Goal: Task Accomplishment & Management: Use online tool/utility

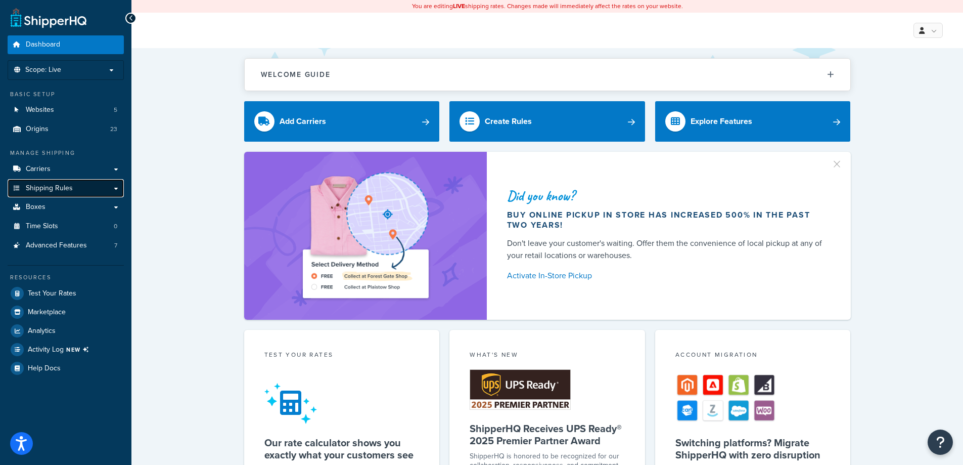
click at [64, 187] on span "Shipping Rules" at bounding box center [49, 188] width 47 height 9
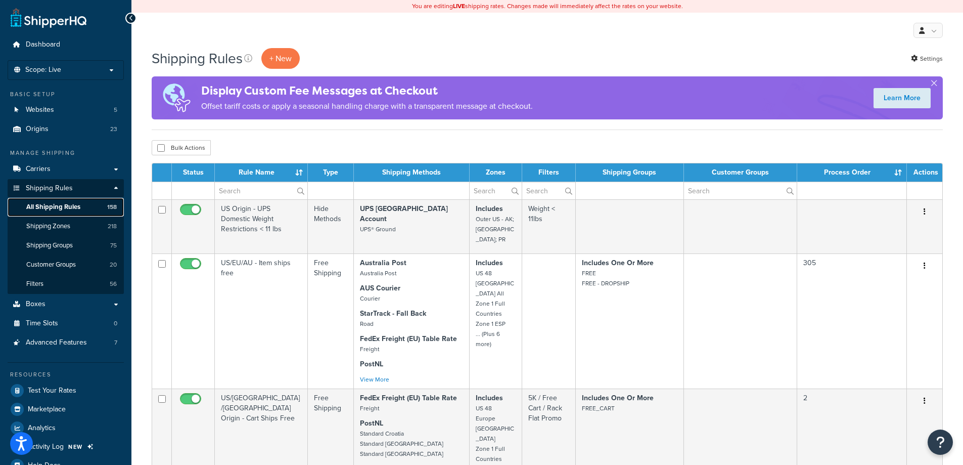
click at [68, 209] on span "All Shipping Rules" at bounding box center [53, 207] width 54 height 9
click at [50, 305] on link "Boxes" at bounding box center [66, 304] width 116 height 19
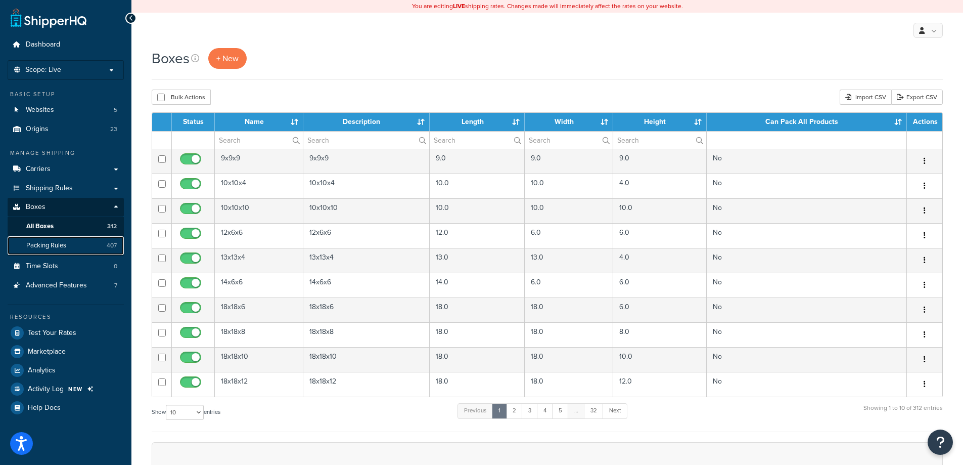
click at [50, 248] on span "Packing Rules" at bounding box center [46, 245] width 40 height 9
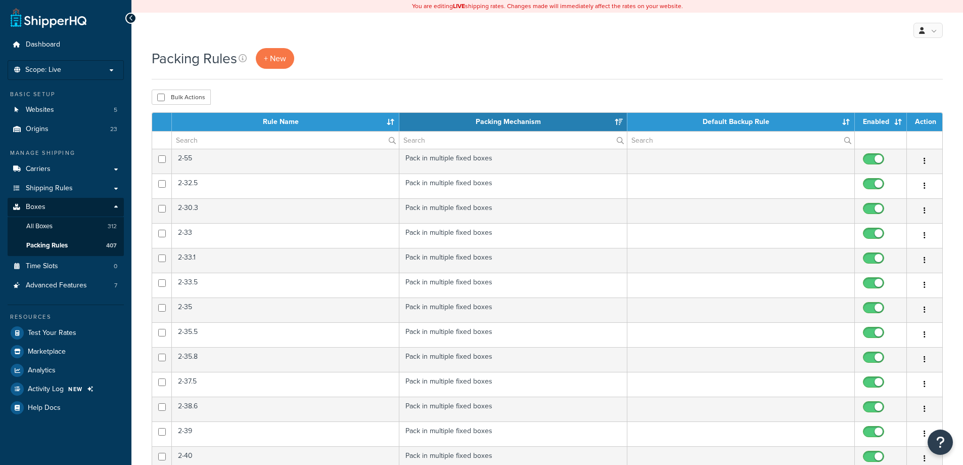
select select "15"
click at [275, 60] on span "+ New" at bounding box center [275, 59] width 22 height 12
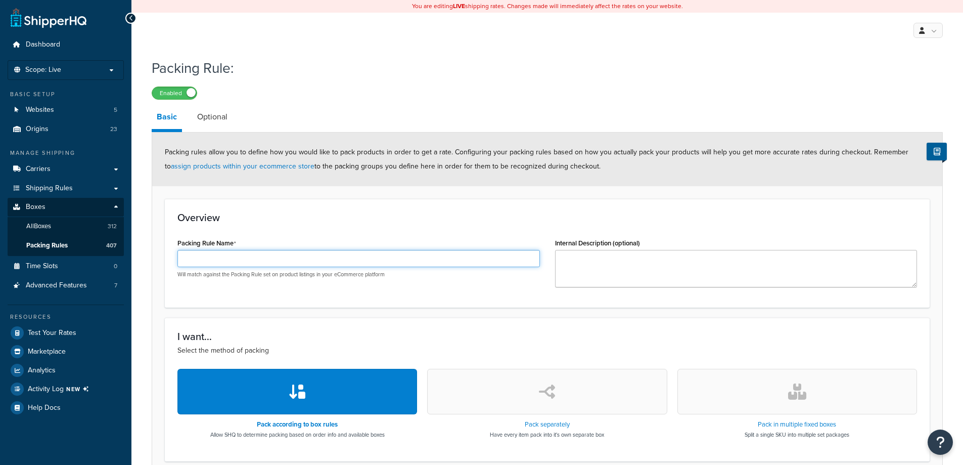
click at [276, 259] on input "Packing Rule Name" at bounding box center [358, 258] width 362 height 17
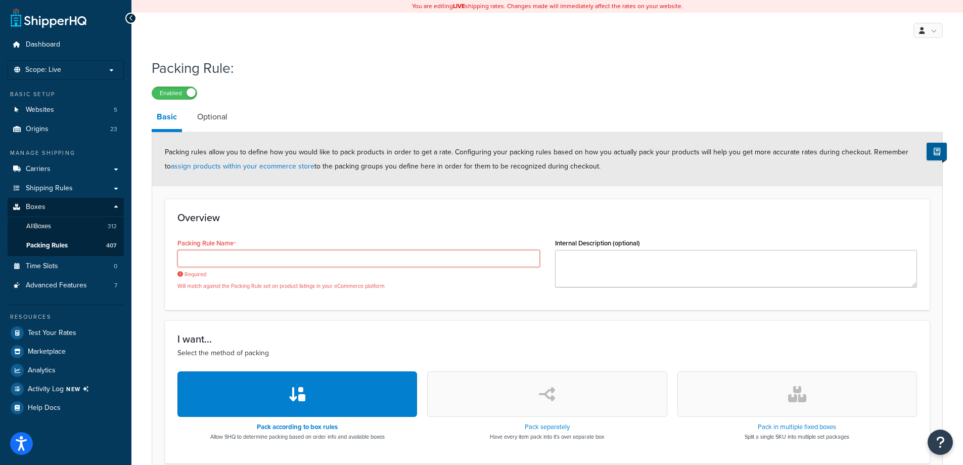
paste input "Torque Fitness Tank® M3 Push Sled"
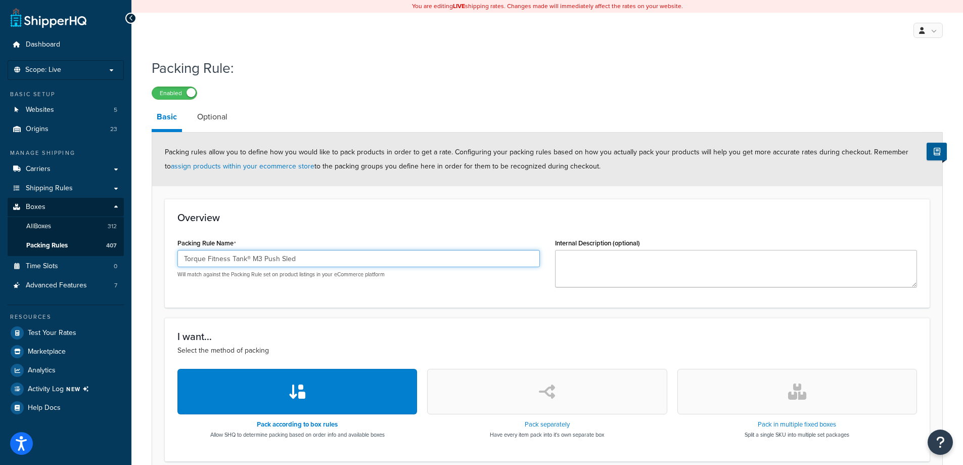
click at [207, 255] on input "Torque Fitness Tank® M3 Push Sled" at bounding box center [358, 258] width 362 height 17
click at [247, 258] on input "Torque Fitness Tank® M3 Push Sled" at bounding box center [358, 258] width 362 height 17
click at [249, 258] on input "Torque Fitness Tank® M3 Push Sled" at bounding box center [358, 258] width 362 height 17
click at [303, 258] on input "Torque Fitness Tank® M3 Push Sled" at bounding box center [358, 258] width 362 height 17
click at [249, 260] on input "Torque Fitness Tank® M3 Push Sled" at bounding box center [358, 258] width 362 height 17
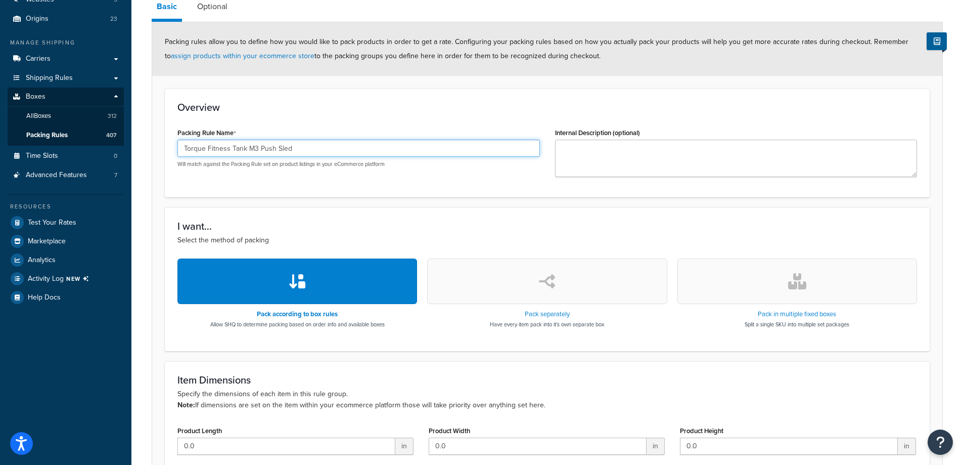
scroll to position [152, 0]
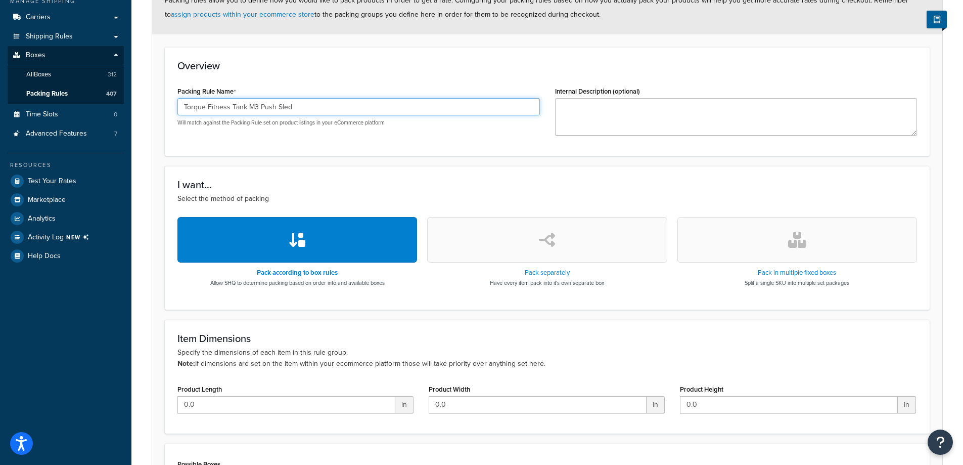
type input "Torque Fitness Tank M3 Push Sled"
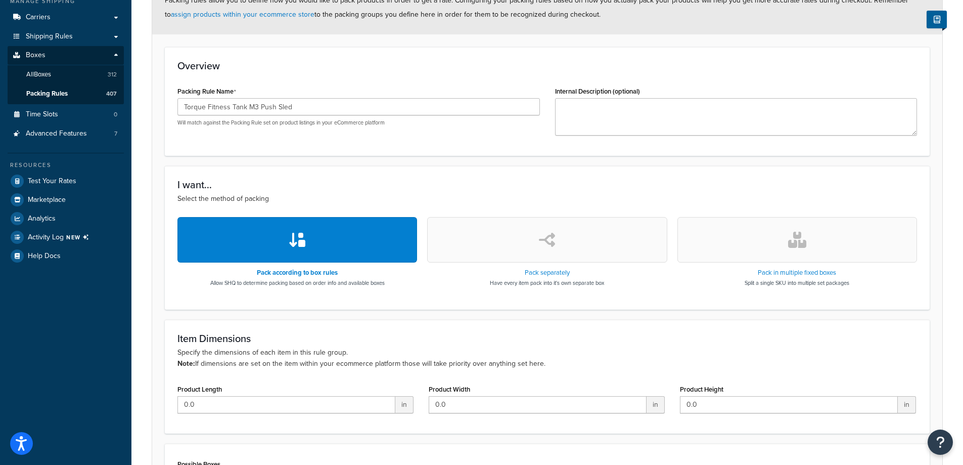
click at [751, 249] on button "button" at bounding box center [797, 239] width 240 height 45
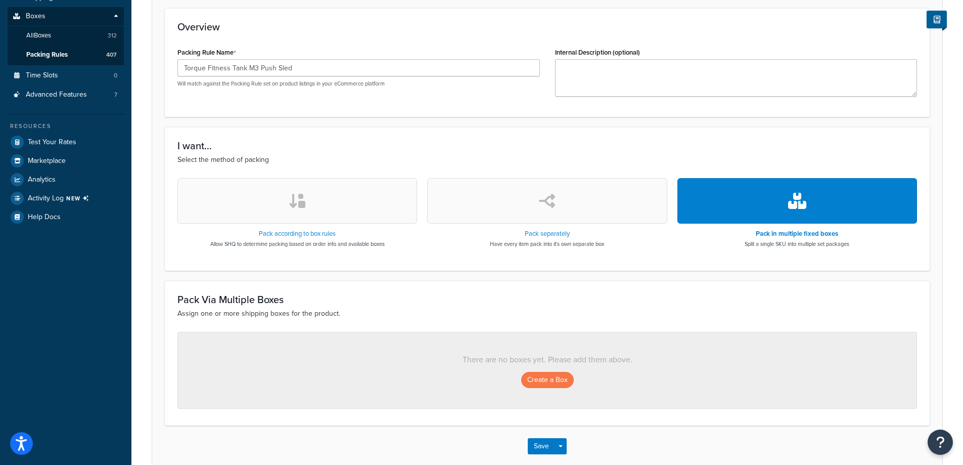
scroll to position [244, 0]
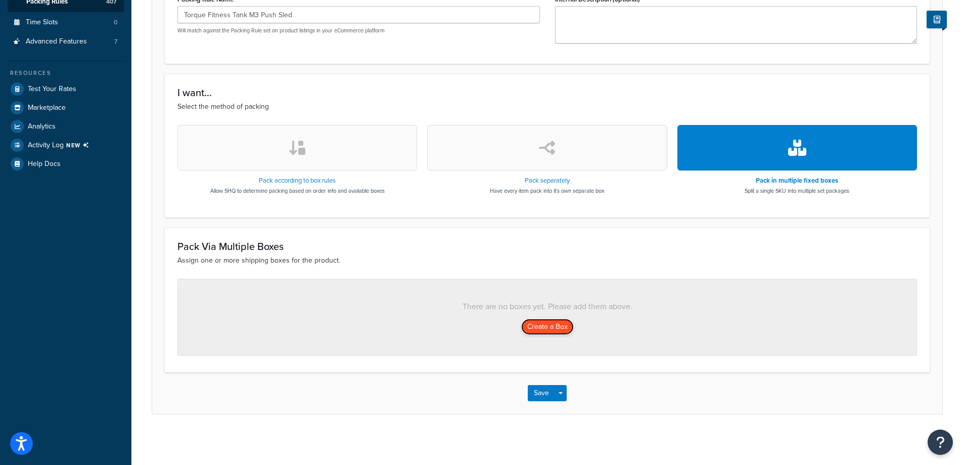
click at [534, 329] on button "Create a Box" at bounding box center [547, 326] width 53 height 16
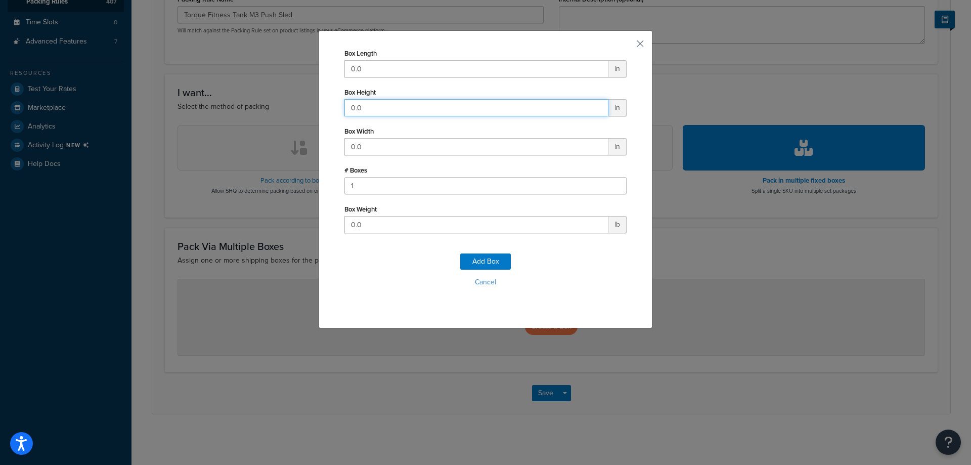
click at [406, 103] on input "0.0" at bounding box center [476, 107] width 264 height 17
click at [404, 71] on input "0.0" at bounding box center [476, 68] width 264 height 17
type input "45.3"
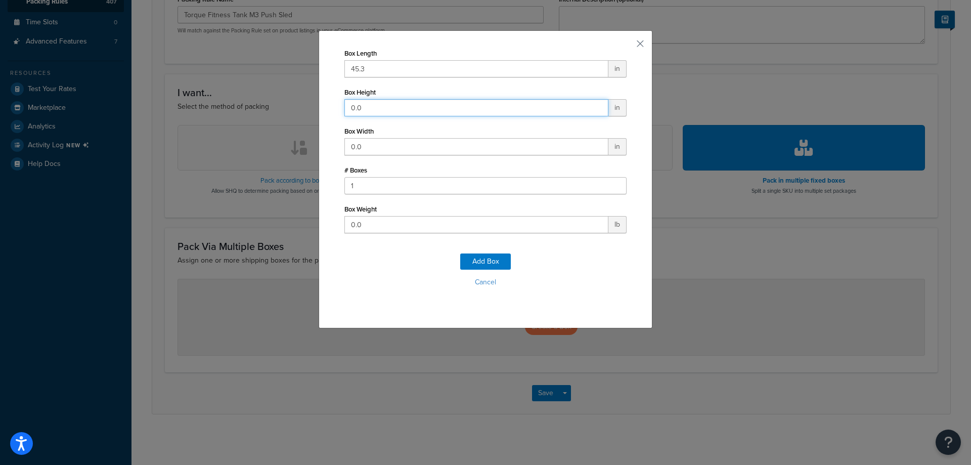
type input "4"
type input "15.5"
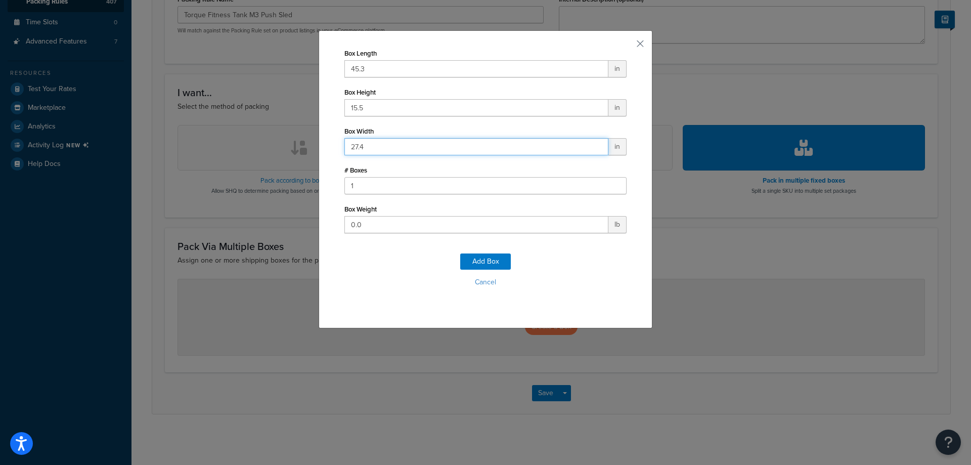
type input "27.4"
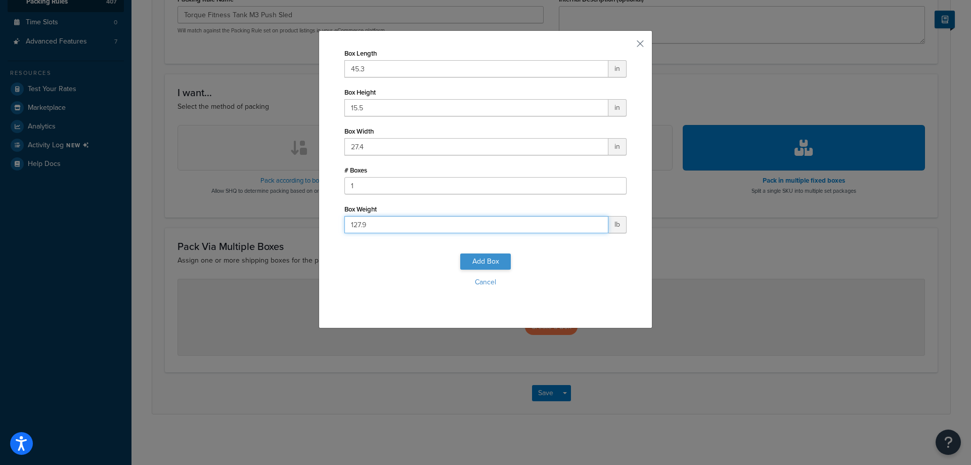
type input "127.9"
click at [488, 261] on button "Add Box" at bounding box center [485, 261] width 51 height 16
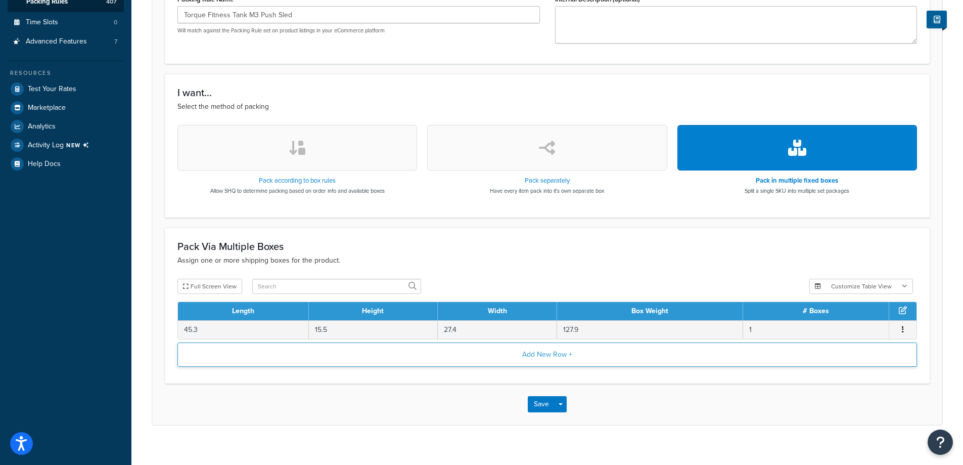
click at [522, 358] on button "Add New Row +" at bounding box center [547, 354] width 740 height 24
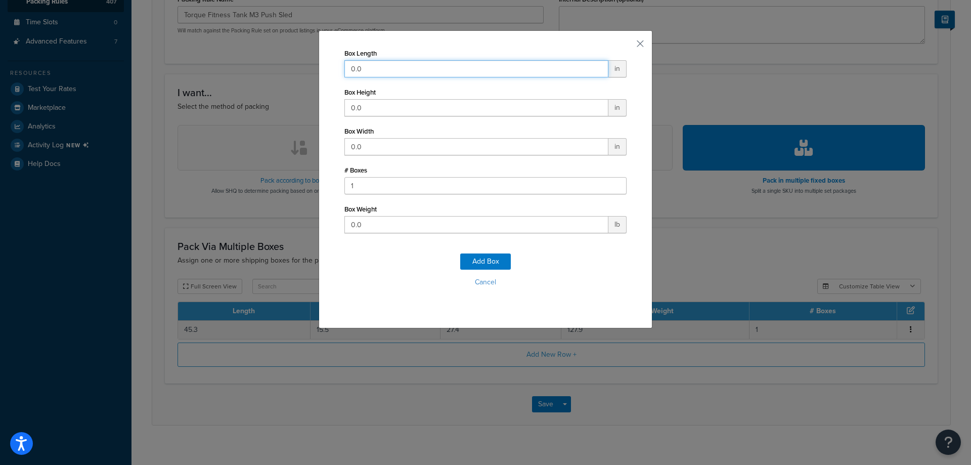
click at [400, 67] on input "0.0" at bounding box center [476, 68] width 264 height 17
type input "34.5"
type input "13.8"
type input "20.3"
type input "108"
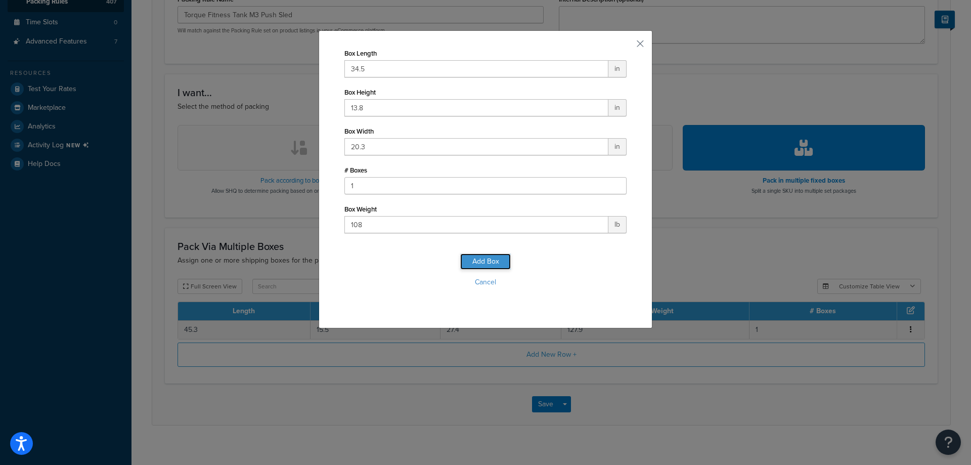
click at [489, 259] on button "Add Box" at bounding box center [485, 261] width 51 height 16
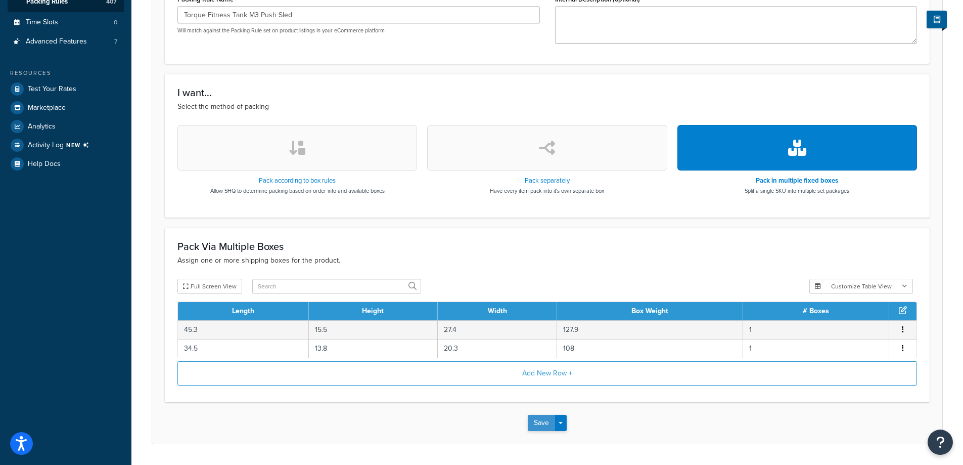
click at [536, 428] on button "Save" at bounding box center [541, 423] width 27 height 16
